Goal: Transaction & Acquisition: Purchase product/service

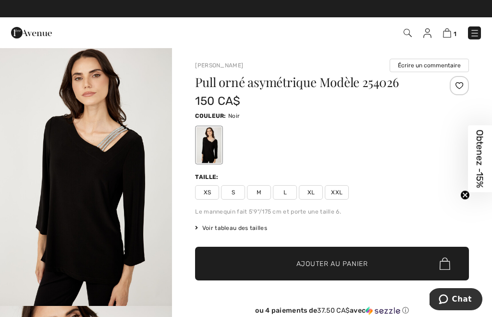
click at [450, 30] on img at bounding box center [447, 32] width 8 height 9
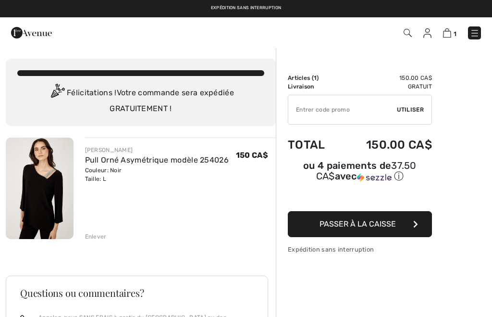
checkbox input "true"
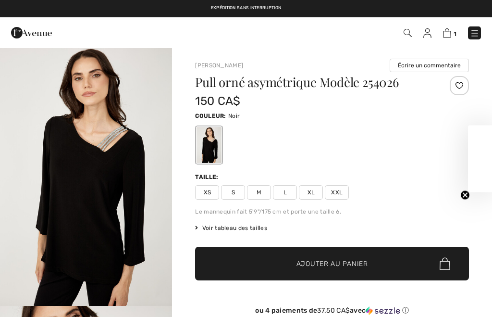
checkbox input "true"
click at [486, 154] on span "Obtenez -15%" at bounding box center [480, 158] width 24 height 67
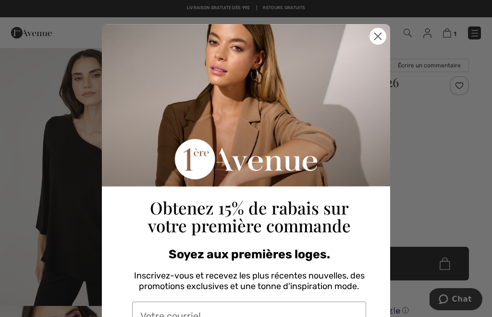
click at [384, 40] on circle "Close dialog" at bounding box center [378, 36] width 16 height 16
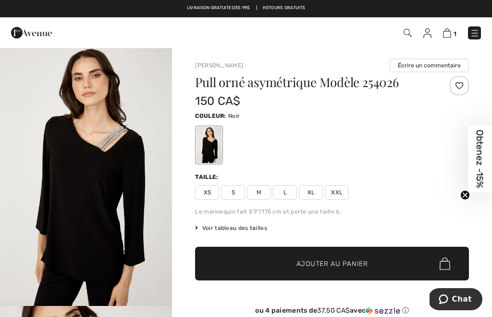
click at [450, 33] on img at bounding box center [447, 32] width 8 height 9
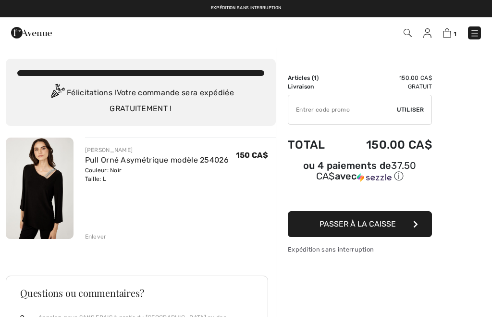
click at [420, 226] on button "Passer à la caisse" at bounding box center [360, 224] width 144 height 26
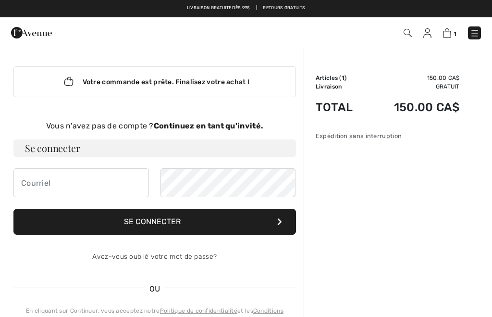
click at [258, 124] on strong "Continuez en tant qu'invité." at bounding box center [209, 125] width 110 height 9
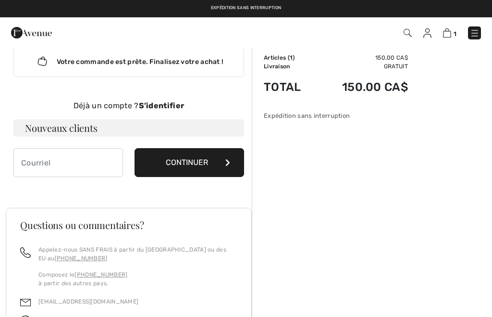
scroll to position [15, 0]
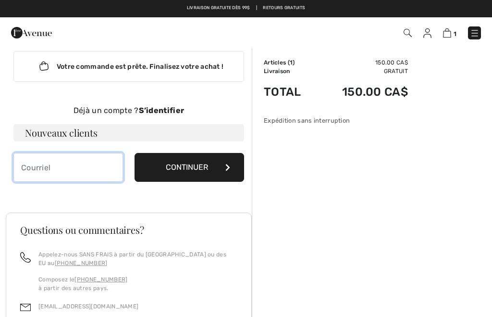
click at [73, 165] on input "email" at bounding box center [68, 167] width 110 height 29
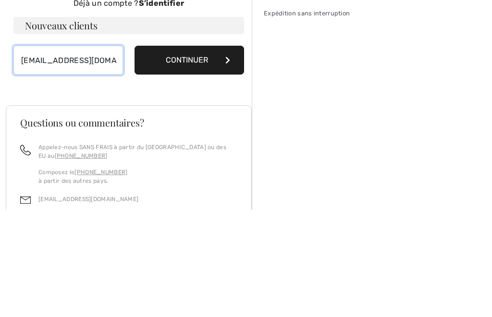
type input "[EMAIL_ADDRESS][DOMAIN_NAME]"
click at [205, 153] on button "Continuer" at bounding box center [190, 167] width 110 height 29
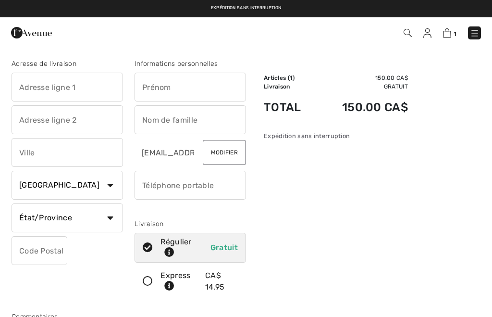
click at [98, 86] on input "text" at bounding box center [67, 87] width 111 height 29
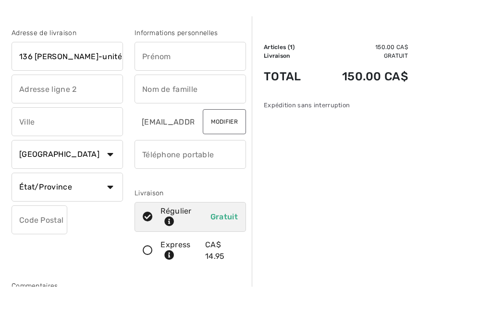
type input "136 [PERSON_NAME]-unité 1"
click at [208, 73] on input "text" at bounding box center [190, 87] width 111 height 29
type input "Anne"
click at [92, 105] on input "text" at bounding box center [67, 119] width 111 height 29
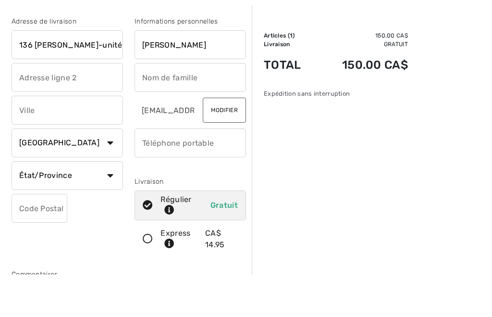
click at [197, 105] on input "text" at bounding box center [190, 119] width 111 height 29
click at [68, 138] on input "text" at bounding box center [67, 152] width 111 height 29
type input "[PERSON_NAME]"
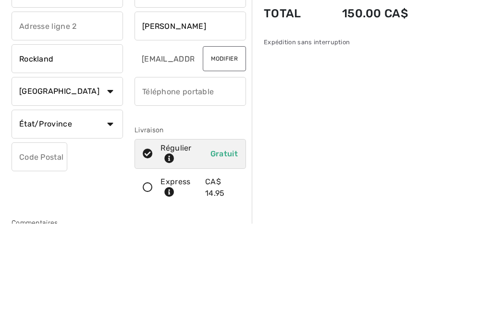
click at [228, 171] on input "phone" at bounding box center [190, 185] width 111 height 29
type input "Rockland"
type input "6132947395"
click at [90, 203] on select "État/Province Alberta Colombie-Britannique Ile-du-Prince-Edward Manitoba Nouvea…" at bounding box center [67, 217] width 111 height 29
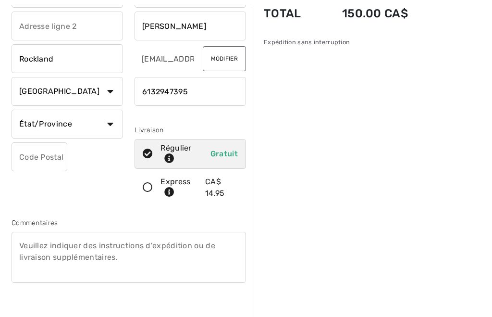
select select "ON"
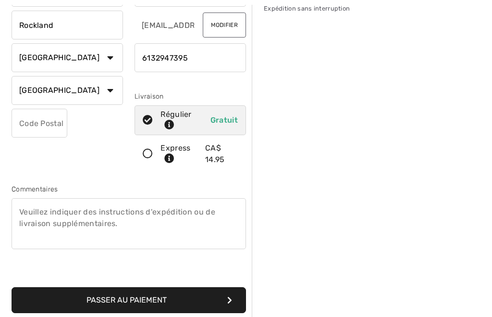
scroll to position [133, 0]
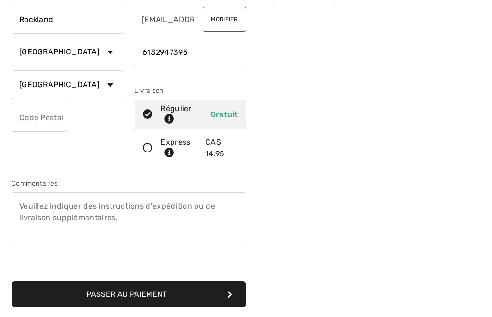
click at [47, 118] on input "text" at bounding box center [40, 117] width 56 height 29
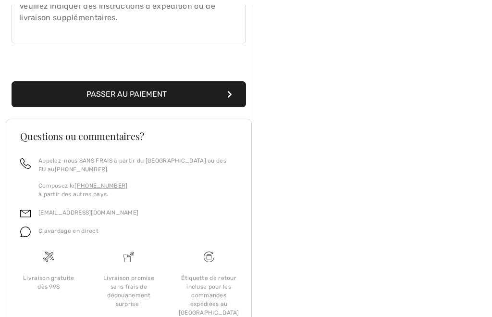
scroll to position [333, 0]
type input "K4K1T5"
click at [237, 100] on button "Passer au paiement" at bounding box center [129, 94] width 234 height 26
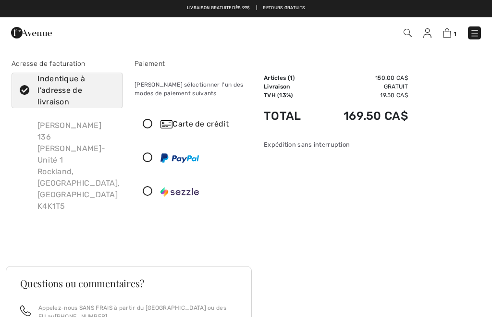
click at [155, 125] on icon at bounding box center [147, 124] width 25 height 10
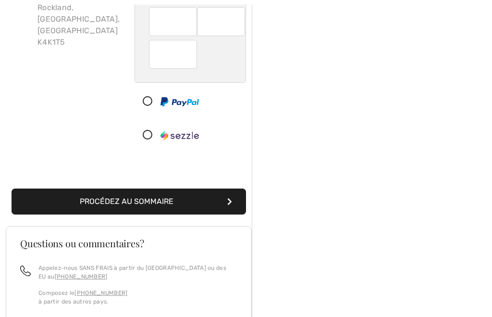
scroll to position [164, 0]
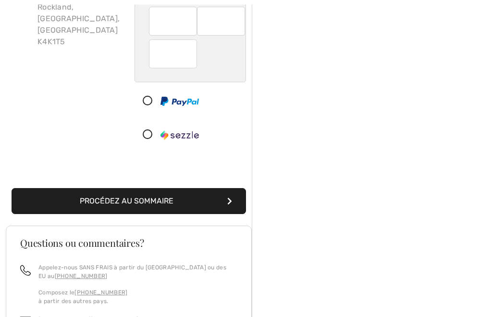
click at [236, 206] on button "Procédez au sommaire" at bounding box center [129, 201] width 234 height 26
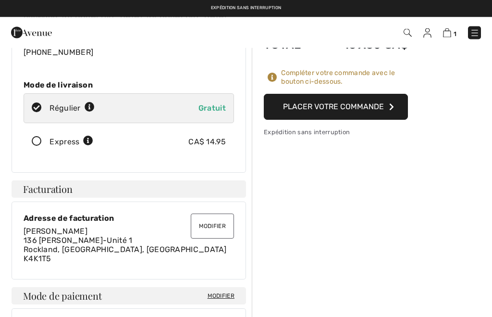
scroll to position [105, 0]
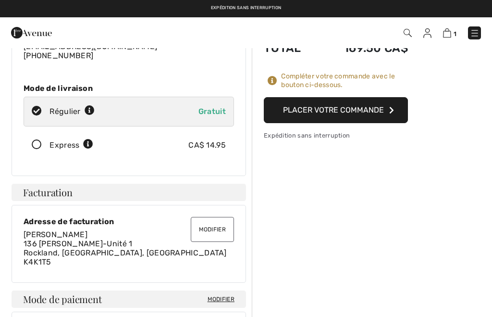
click at [385, 110] on button "Placer votre commande" at bounding box center [336, 110] width 144 height 26
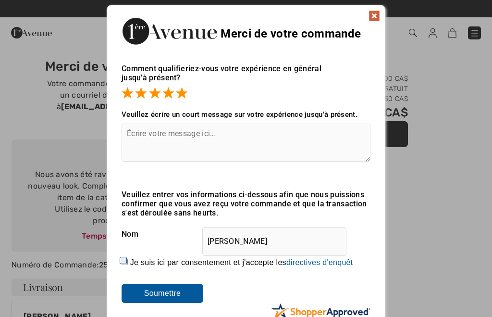
click at [128, 261] on input "Je suis ici par consentement et j'accepte les En soumettant une évaluation, vou…" at bounding box center [125, 262] width 6 height 6
checkbox input "true"
click at [213, 140] on textarea at bounding box center [246, 142] width 249 height 38
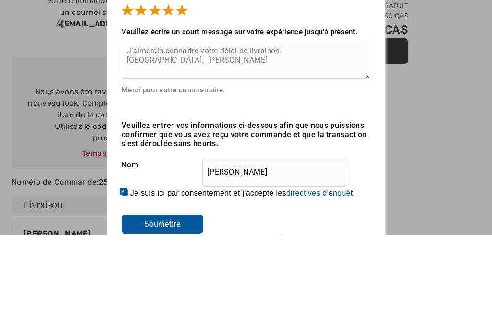
scroll to position [83, 0]
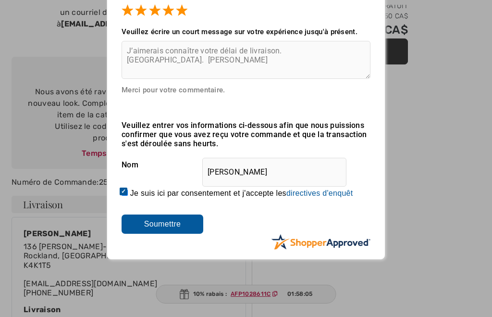
type textarea "J’aimerais connaître votre délai de livraison. [GEOGRAPHIC_DATA]. [PERSON_NAME]"
click at [185, 222] on input "Soumettre" at bounding box center [163, 223] width 82 height 19
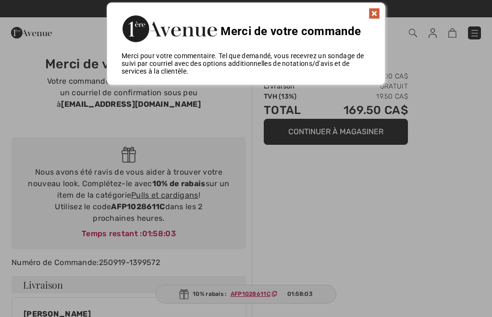
scroll to position [0, 0]
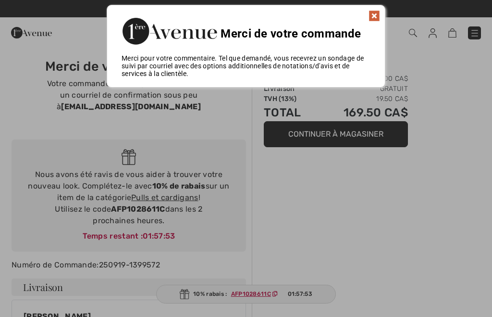
click at [380, 18] on img at bounding box center [375, 16] width 12 height 12
